Goal: Task Accomplishment & Management: Use online tool/utility

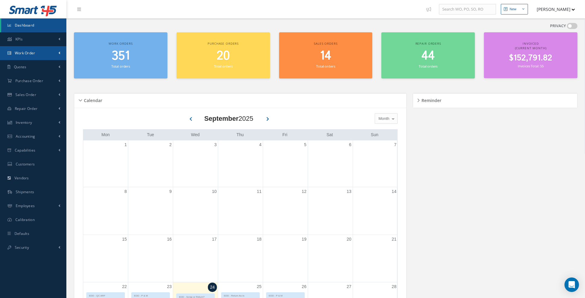
click at [39, 55] on link "Work Order" at bounding box center [33, 53] width 66 height 14
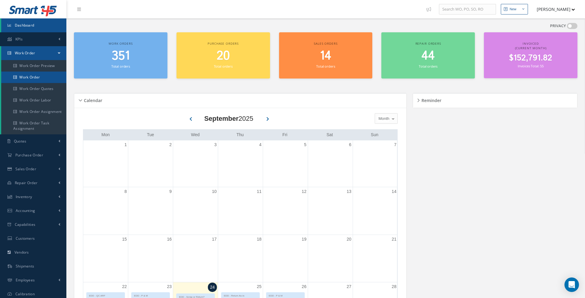
click at [41, 75] on link "Work Order" at bounding box center [33, 76] width 65 height 11
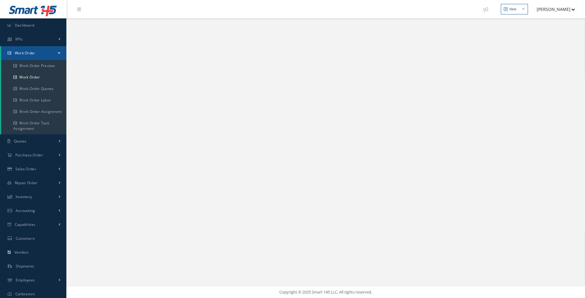
select select "25"
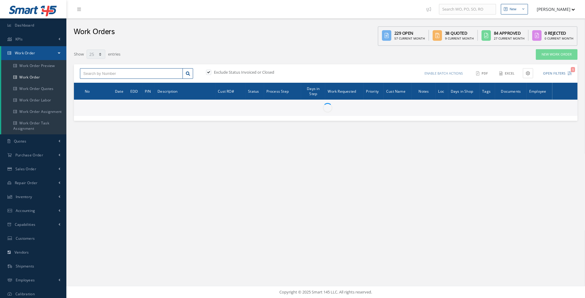
click at [103, 72] on input "text" at bounding box center [131, 73] width 103 height 11
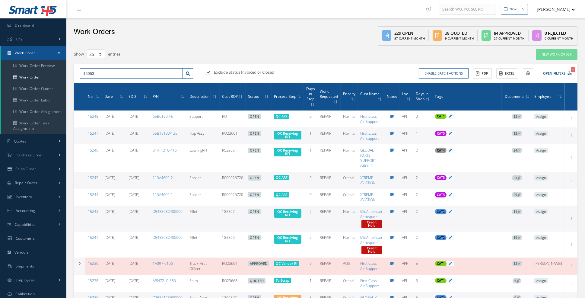
type input "15053"
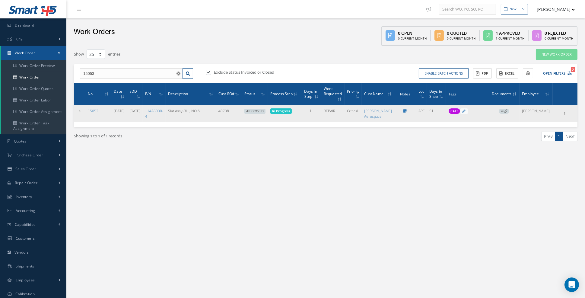
click at [509, 110] on span "26" at bounding box center [503, 111] width 11 height 5
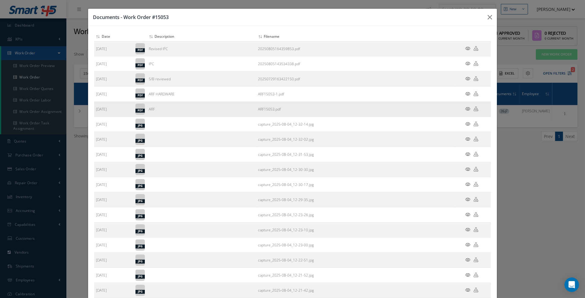
click at [467, 107] on icon at bounding box center [467, 108] width 5 height 5
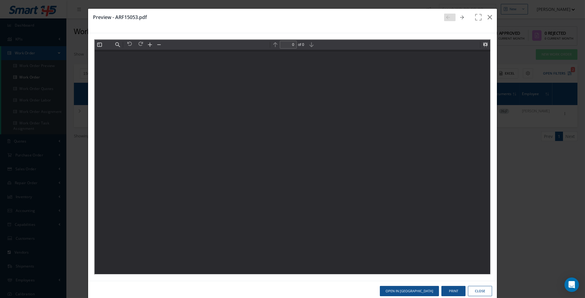
type input "20"
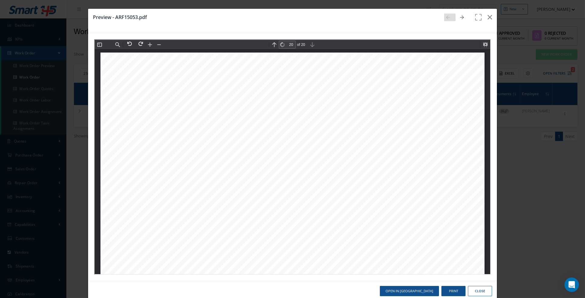
scroll to position [9784, 0]
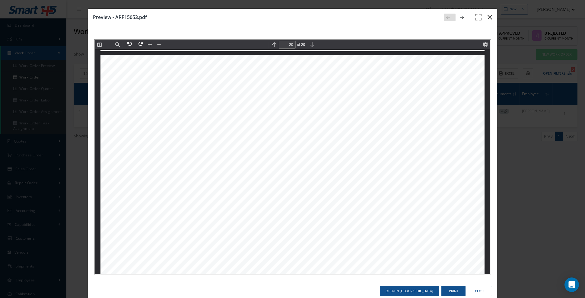
click at [490, 19] on icon "button" at bounding box center [489, 17] width 5 height 7
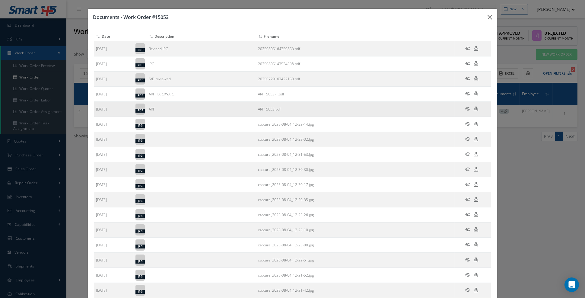
click at [467, 107] on icon at bounding box center [467, 108] width 5 height 5
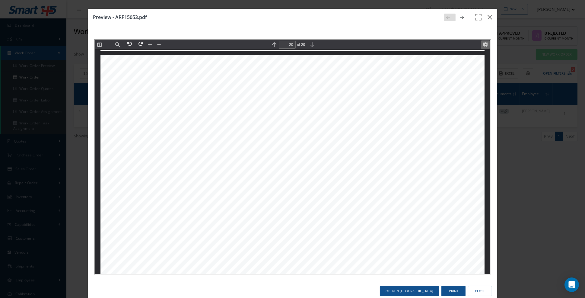
click at [483, 45] on button at bounding box center [484, 44] width 8 height 8
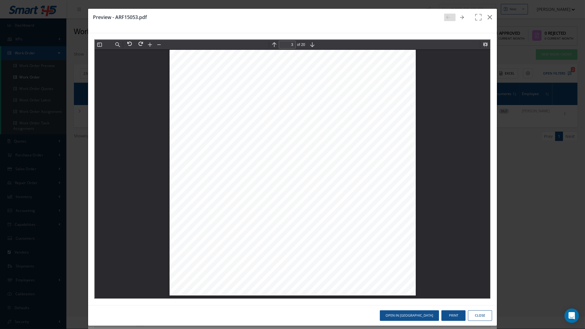
scroll to position [1826, 0]
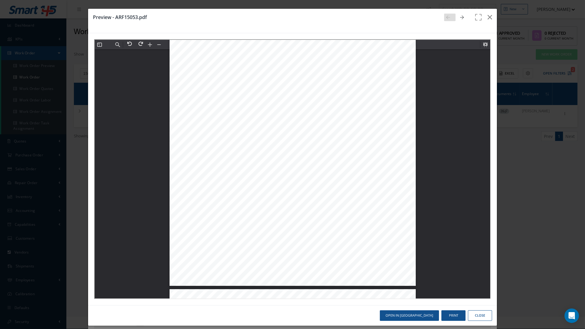
scroll to position [3653, 0]
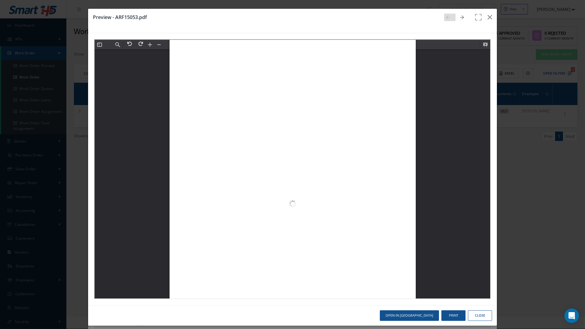
type input "4"
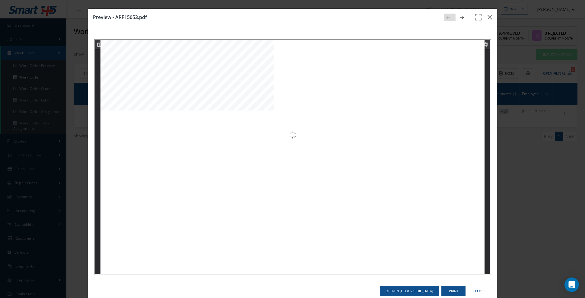
scroll to position [1547, 0]
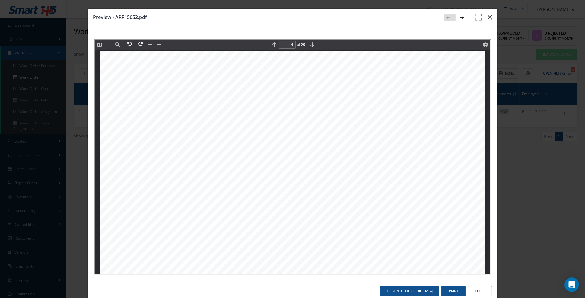
click at [490, 18] on icon "button" at bounding box center [489, 17] width 5 height 7
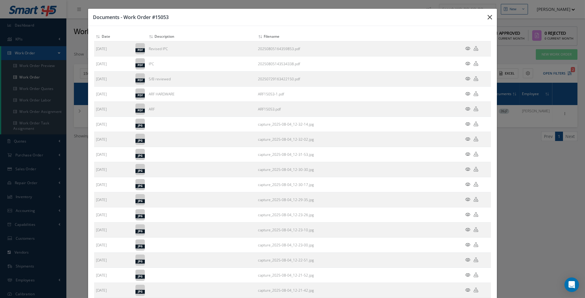
click at [488, 18] on icon "button" at bounding box center [489, 17] width 5 height 7
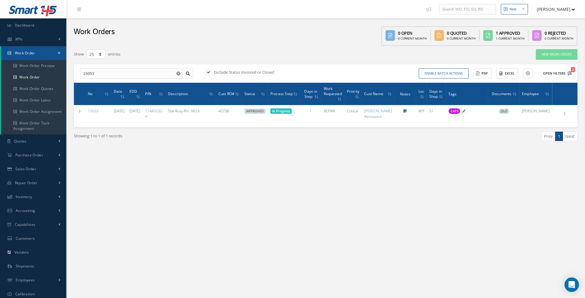
click at [569, 74] on icon "2" at bounding box center [569, 73] width 4 height 4
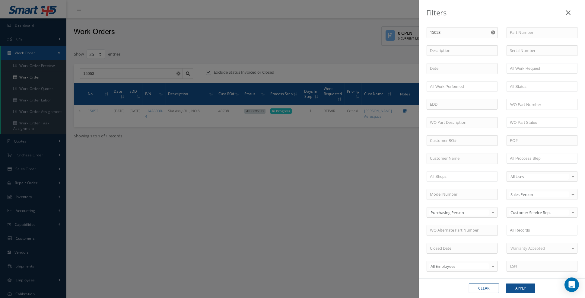
click at [494, 33] on use "Reset" at bounding box center [493, 32] width 4 height 4
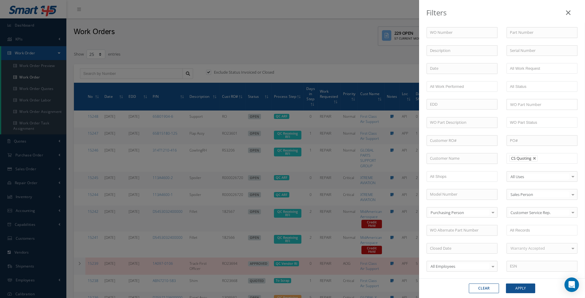
click at [391, 56] on div "Filters WO Number Part Number Description Serial Number BALANCE BENCH CHECK BER…" at bounding box center [292, 149] width 585 height 298
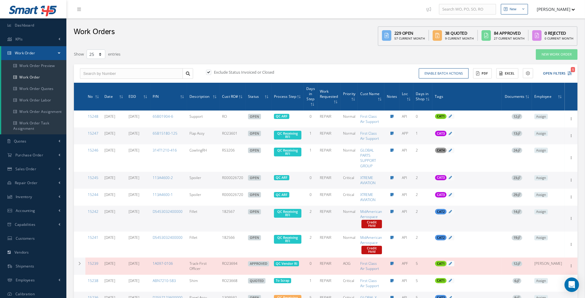
click at [380, 100] on icon at bounding box center [381, 99] width 2 height 4
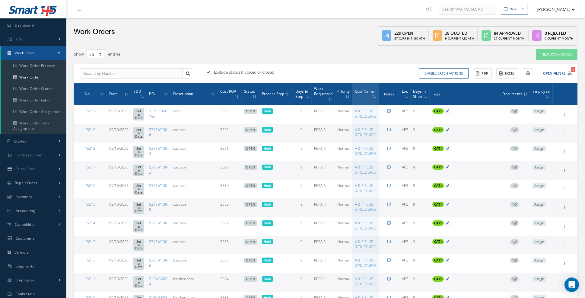
click at [375, 96] on icon at bounding box center [375, 97] width 2 height 4
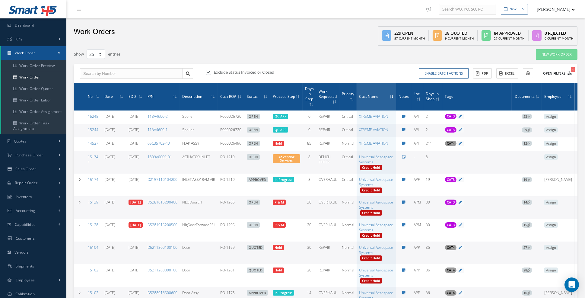
click at [569, 77] on button "Open Filters 1" at bounding box center [554, 73] width 34 height 10
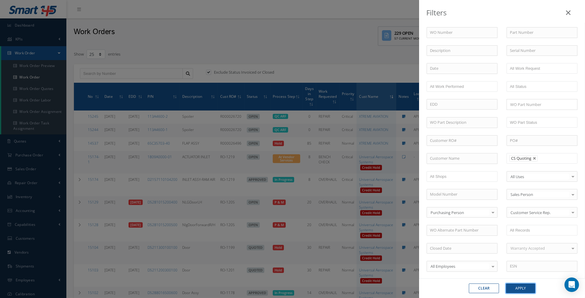
click at [520, 290] on button "Apply" at bounding box center [520, 288] width 29 height 10
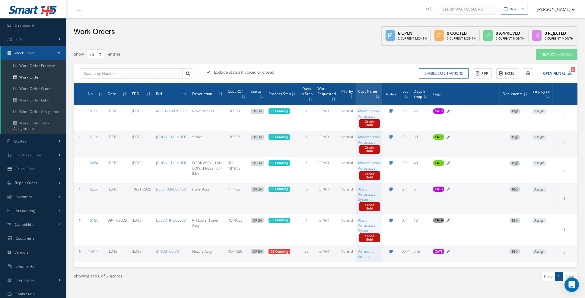
click at [377, 97] on icon at bounding box center [378, 97] width 2 height 4
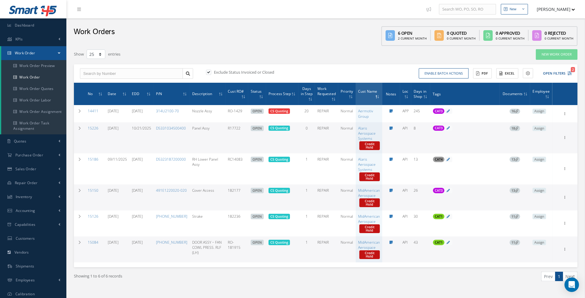
click at [515, 129] on span "18" at bounding box center [514, 127] width 11 height 5
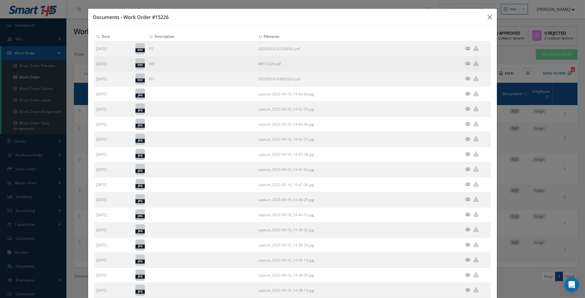
click at [467, 64] on icon at bounding box center [467, 63] width 5 height 5
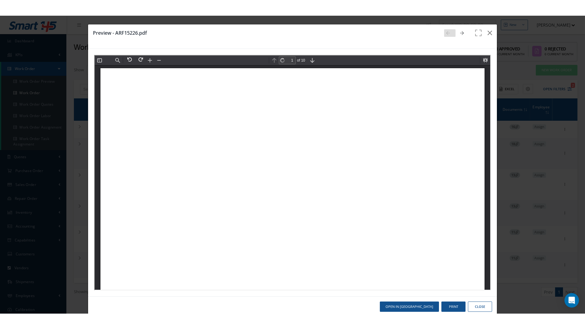
scroll to position [3, 0]
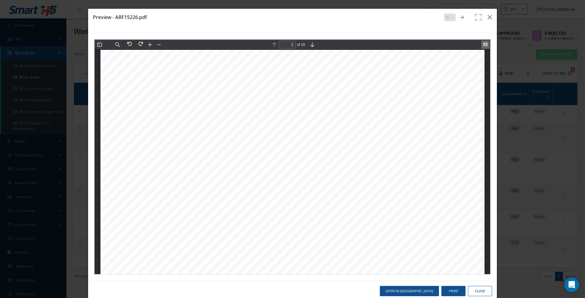
click at [485, 44] on button at bounding box center [484, 44] width 8 height 8
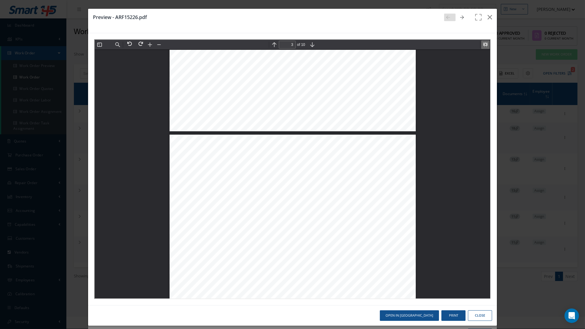
scroll to position [1826, 0]
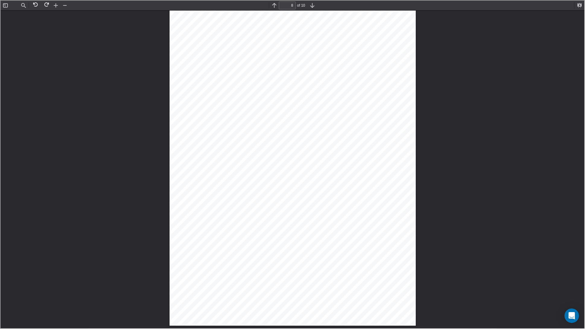
scroll to position [6392, 0]
type input "9"
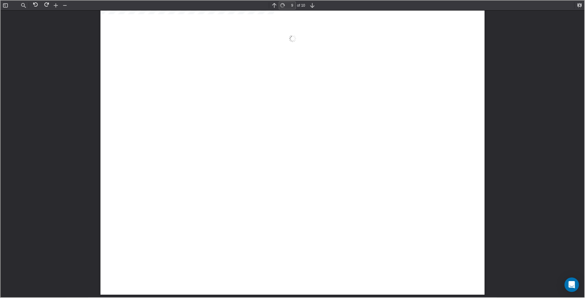
scroll to position [4121, 0]
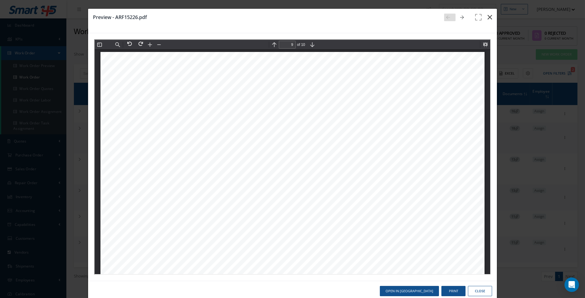
click at [487, 18] on button "button" at bounding box center [490, 17] width 14 height 17
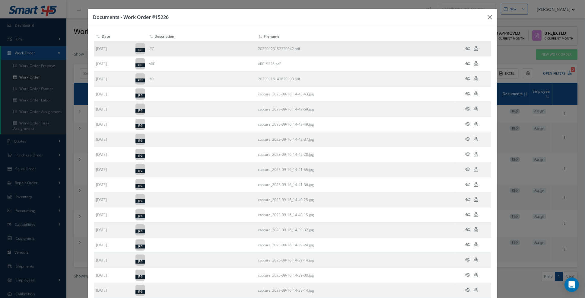
click at [466, 47] on icon at bounding box center [467, 48] width 5 height 5
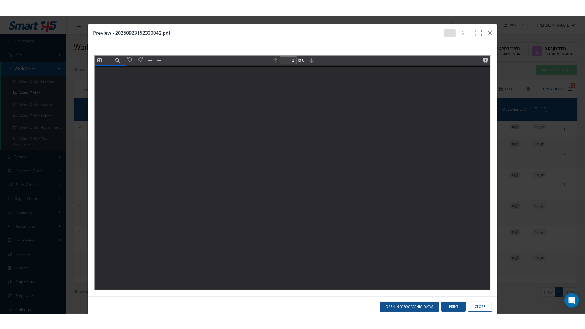
scroll to position [3, 0]
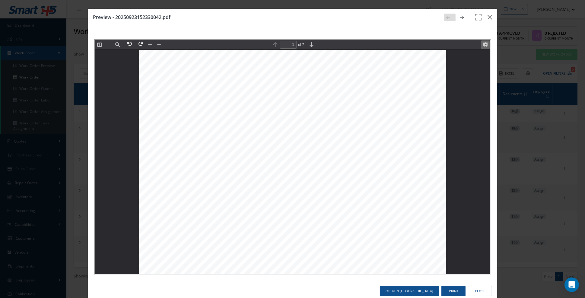
click at [483, 45] on button at bounding box center [484, 44] width 8 height 8
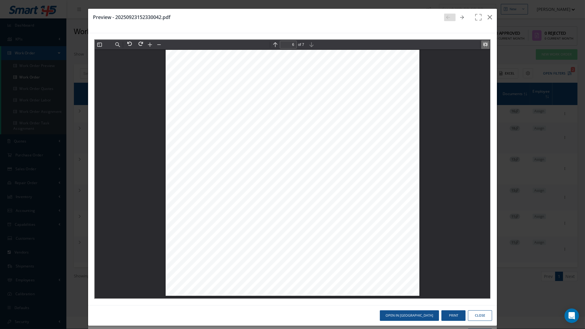
scroll to position [4566, 0]
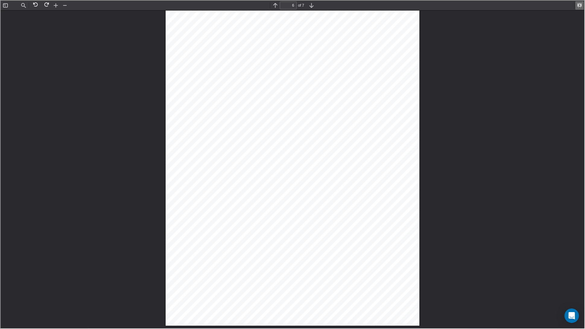
type input "5"
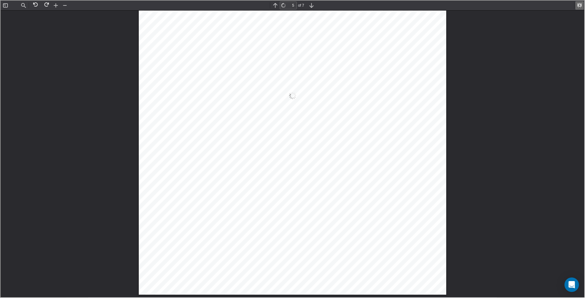
scroll to position [1606, 0]
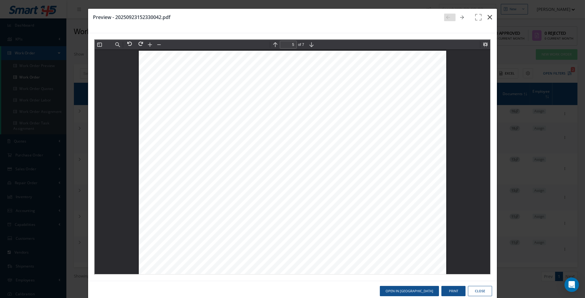
click at [489, 19] on icon "button" at bounding box center [489, 17] width 5 height 7
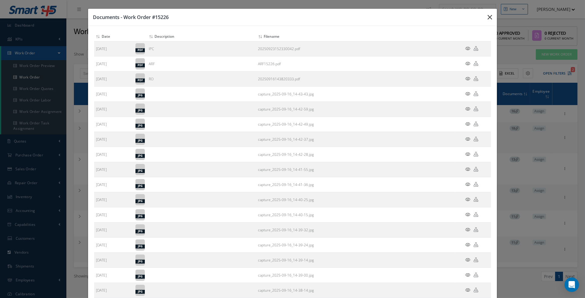
click at [487, 21] on button "button" at bounding box center [490, 17] width 14 height 17
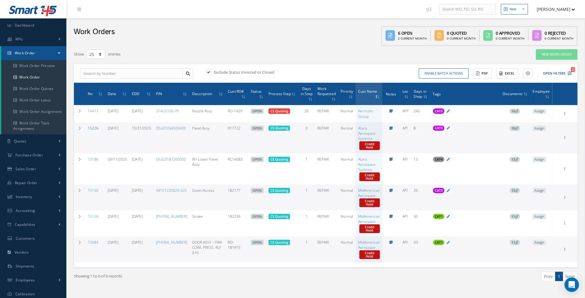
click at [94, 127] on link "15226" at bounding box center [93, 127] width 11 height 5
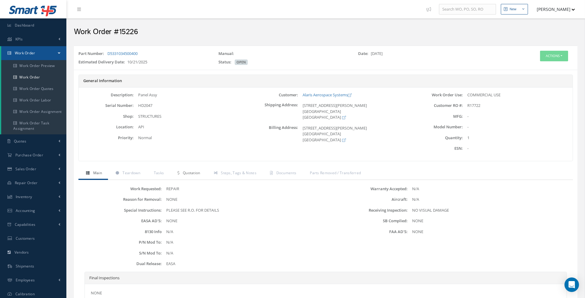
click at [191, 174] on span "Quotation" at bounding box center [191, 172] width 17 height 5
